Goal: Task Accomplishment & Management: Use online tool/utility

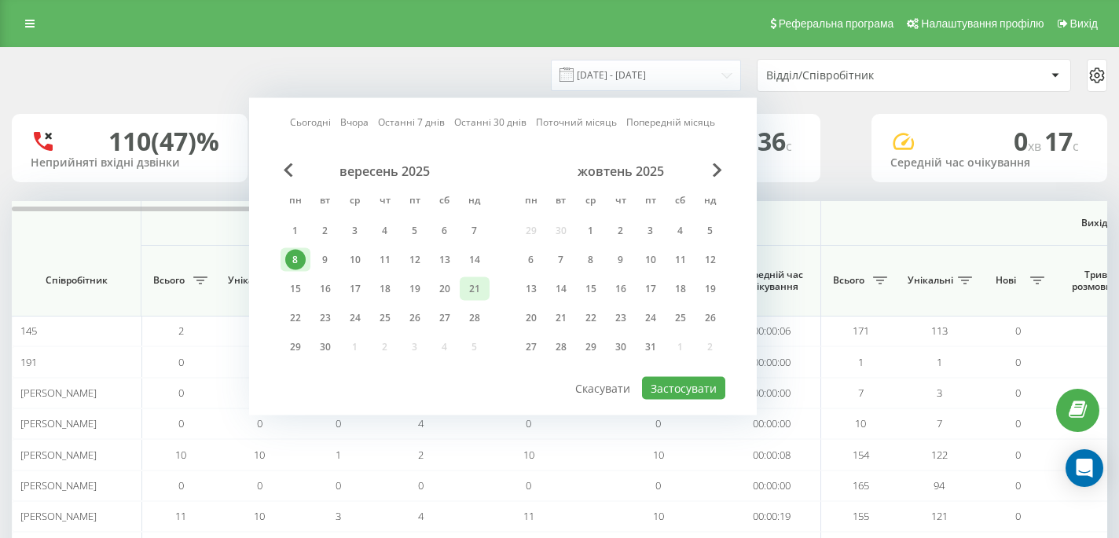
click at [479, 283] on div "21" at bounding box center [474, 289] width 20 height 20
click at [685, 386] on button "Застосувати" at bounding box center [683, 388] width 83 height 23
type input "[DATE] - [DATE]"
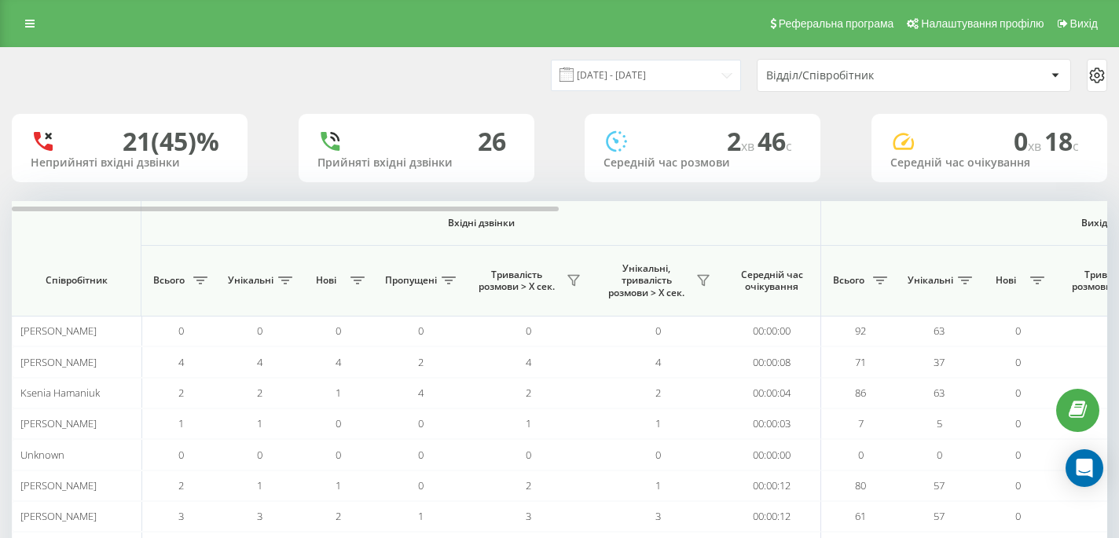
click at [857, 79] on div "Відділ/Співробітник" at bounding box center [860, 75] width 188 height 13
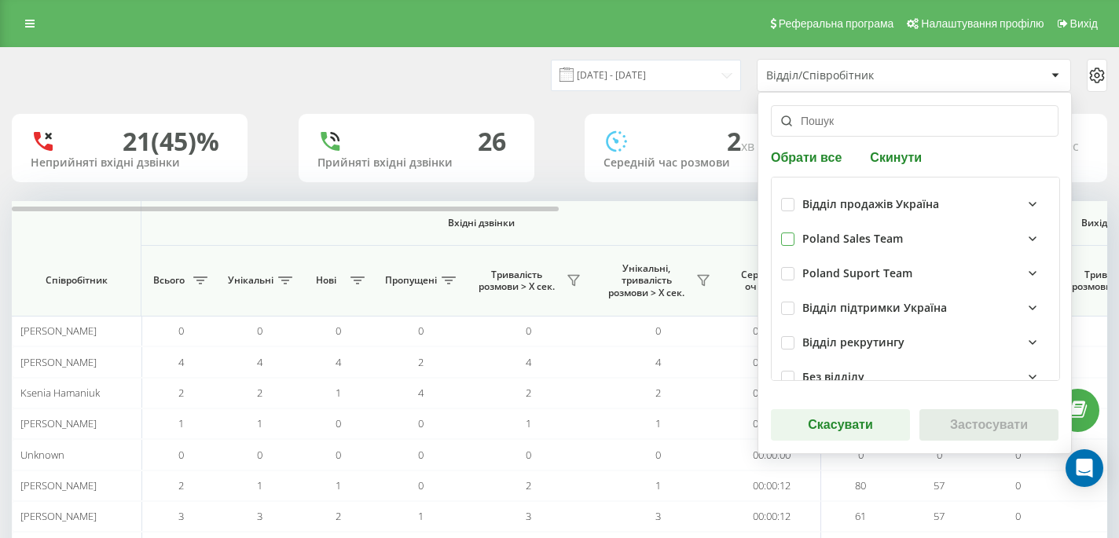
click at [791, 233] on label at bounding box center [787, 233] width 13 height 0
checkbox input "true"
click at [941, 423] on button "Застосувати" at bounding box center [989, 424] width 139 height 31
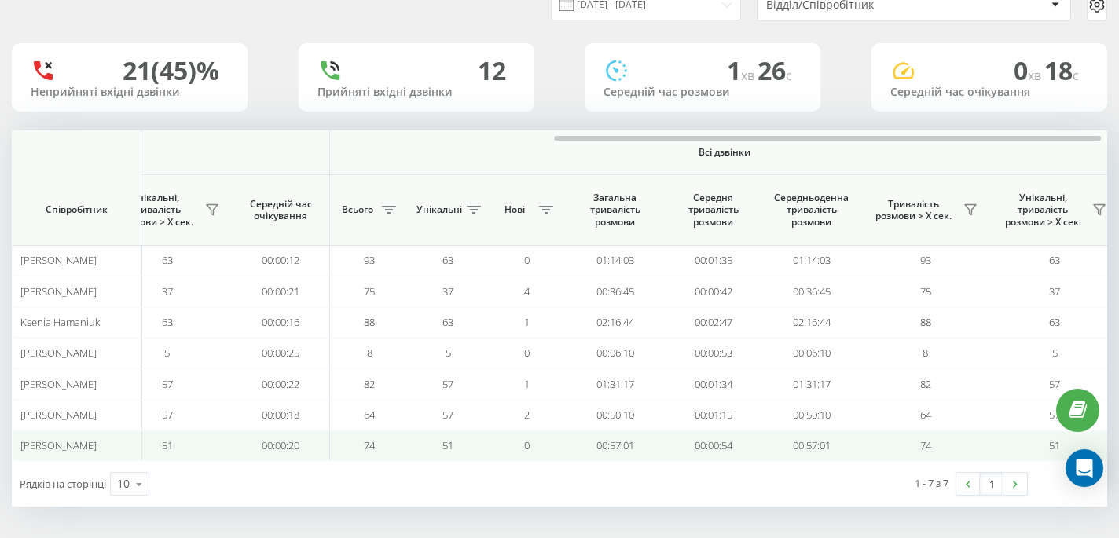
scroll to position [0, 1097]
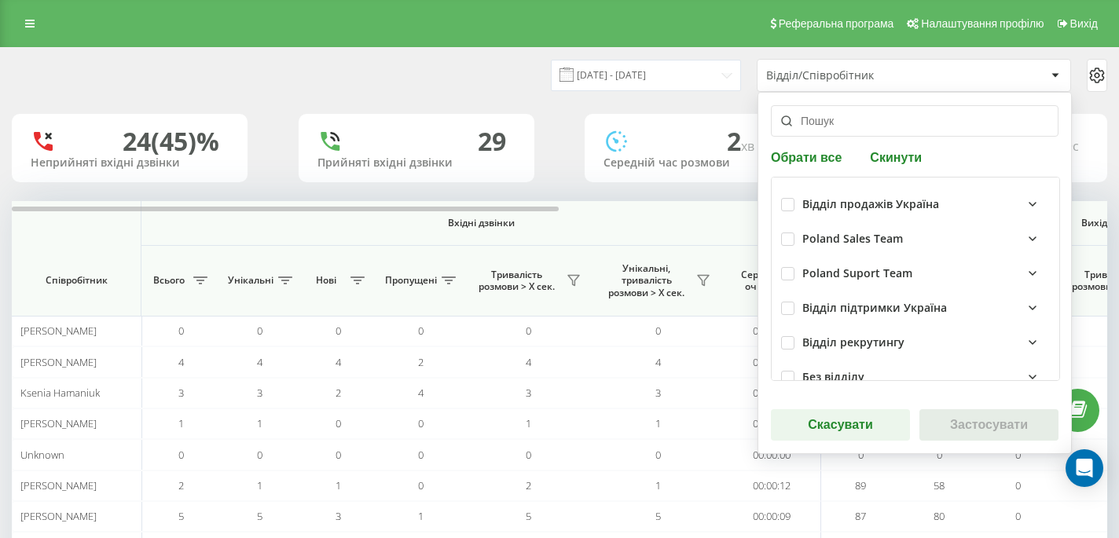
click at [860, 233] on div "Poland Sales Team" at bounding box center [852, 239] width 101 height 13
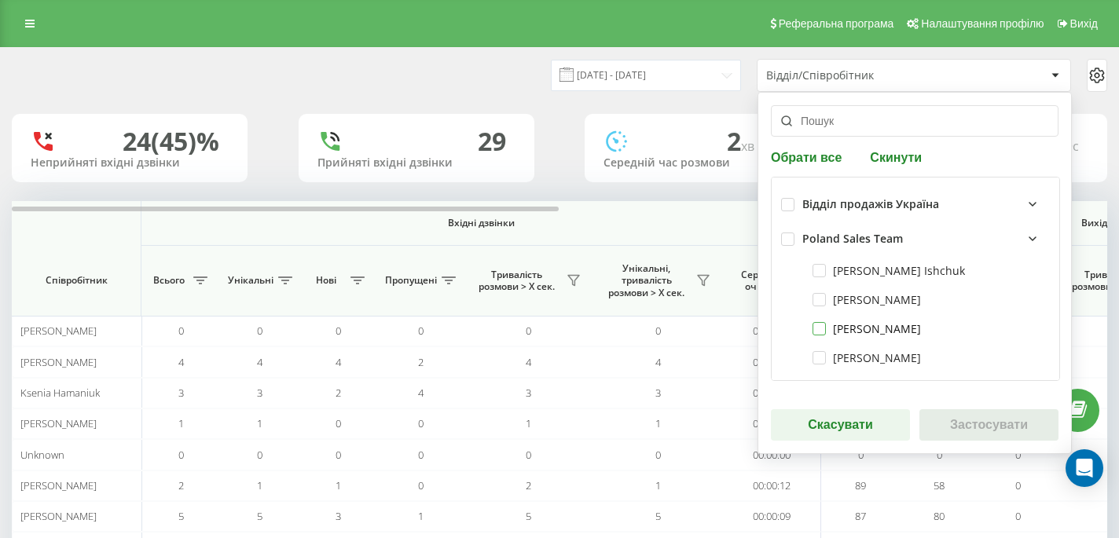
click at [865, 332] on label "[PERSON_NAME]" at bounding box center [867, 328] width 108 height 13
checkbox input "true"
click at [950, 431] on button "Застосувати" at bounding box center [989, 424] width 139 height 31
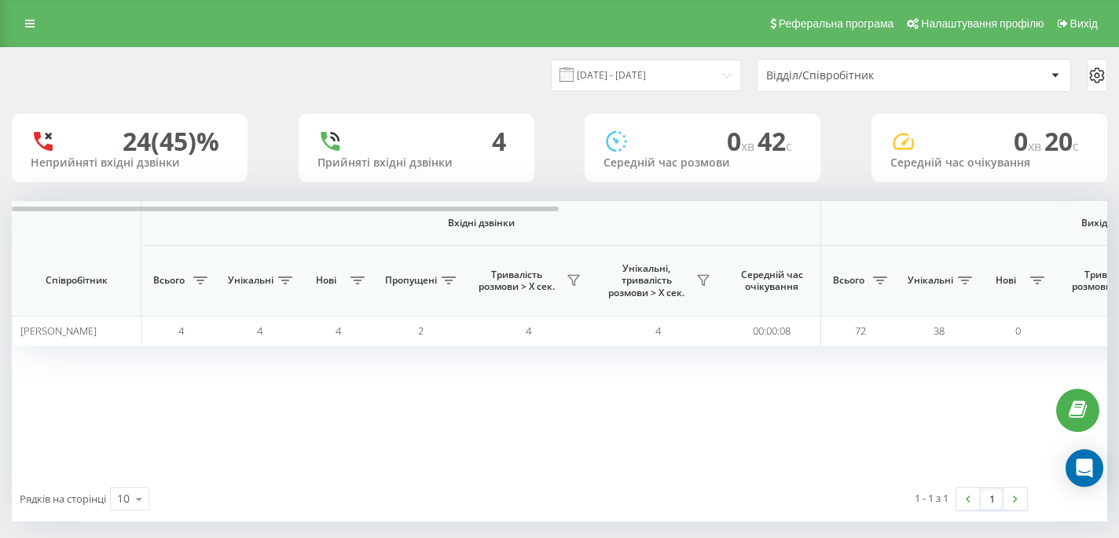
click at [684, 388] on div "Вхідні дзвінки Вихідні дзвінки Всі дзвінки Співробітник Всього Унікальні Нові П…" at bounding box center [560, 338] width 1096 height 275
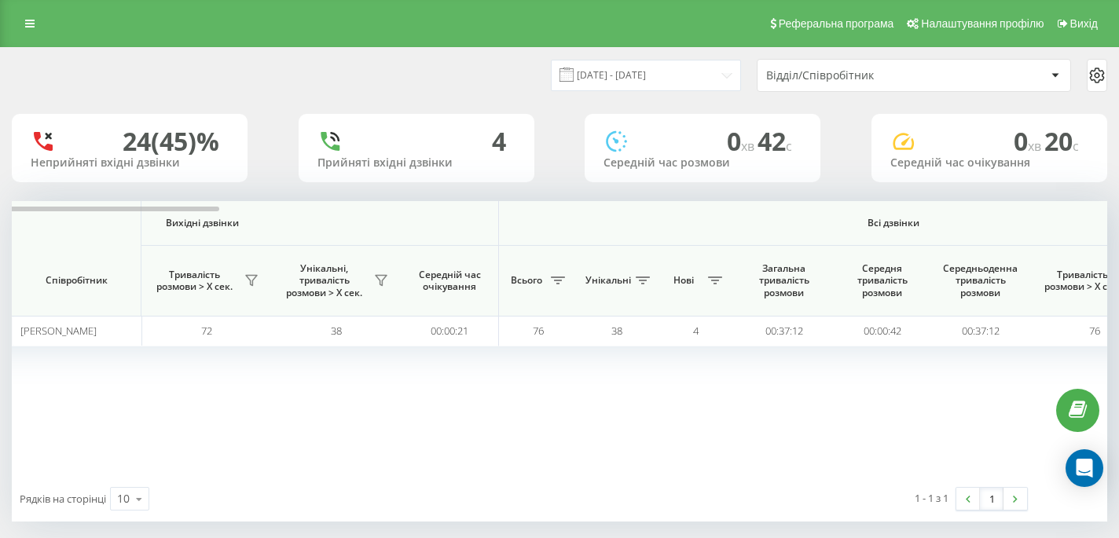
scroll to position [0, 1097]
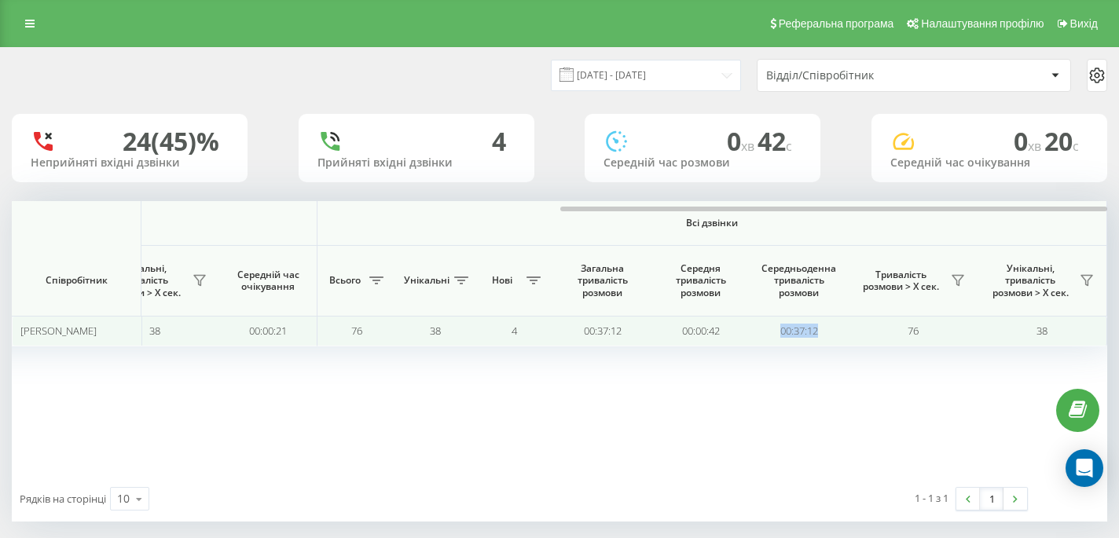
drag, startPoint x: 844, startPoint y: 331, endPoint x: 762, endPoint y: 330, distance: 81.7
click at [762, 330] on td "00:37:12" at bounding box center [799, 331] width 98 height 31
copy td "00:37:12"
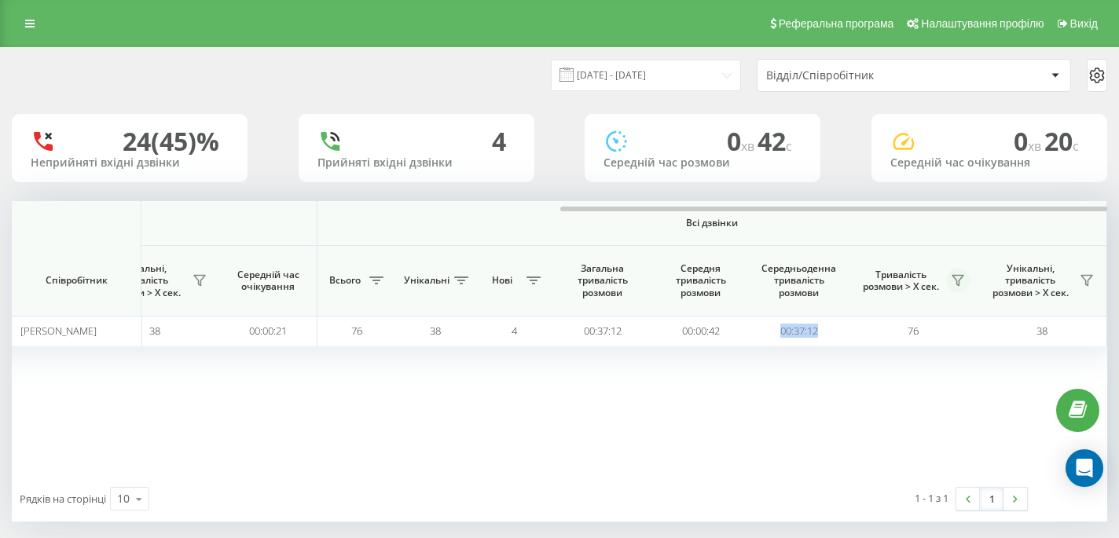
click at [951, 281] on button at bounding box center [958, 280] width 24 height 25
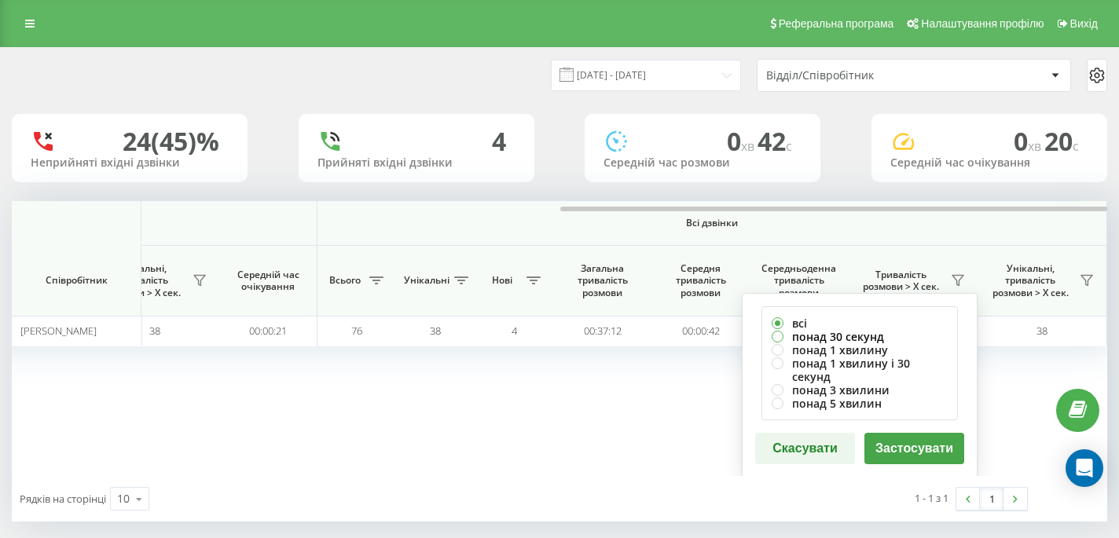
click at [835, 341] on label "понад 30 секунд" at bounding box center [860, 336] width 176 height 13
radio input "true"
click at [906, 434] on button "Застосувати" at bounding box center [915, 448] width 100 height 31
